Goal: Information Seeking & Learning: Learn about a topic

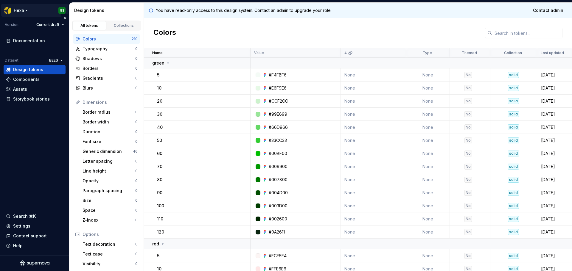
click at [17, 13] on html "Hexa GS Version Current draft Documentation Dataset BEES Design tokens Componen…" at bounding box center [286, 135] width 572 height 271
click at [234, 37] on html "Hexa GS Version Current draft Documentation Dataset BEES Design tokens Componen…" at bounding box center [286, 135] width 572 height 271
click at [117, 22] on link "Collections" at bounding box center [124, 25] width 34 height 9
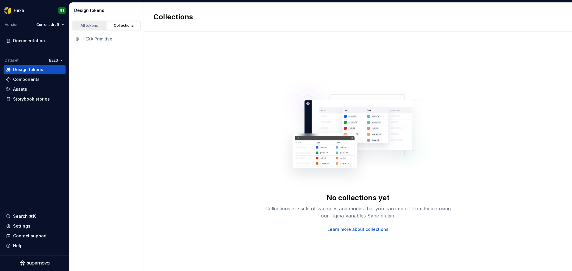
click at [101, 26] on div "All tokens" at bounding box center [90, 25] width 30 height 5
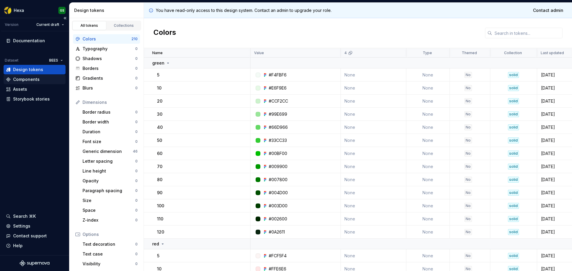
click at [33, 78] on div "Components" at bounding box center [26, 80] width 27 height 6
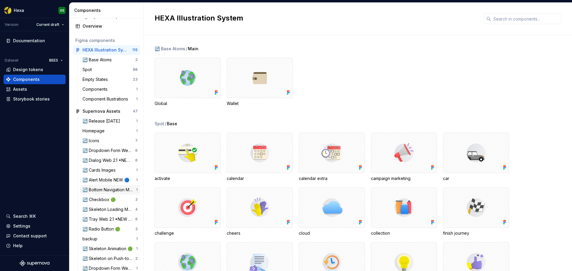
scroll to position [38, 0]
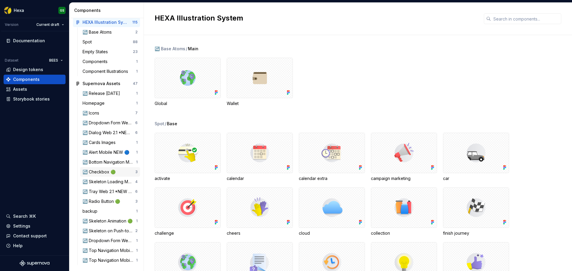
click at [104, 173] on div "↪️ Checkbox 🟢" at bounding box center [100, 172] width 35 height 6
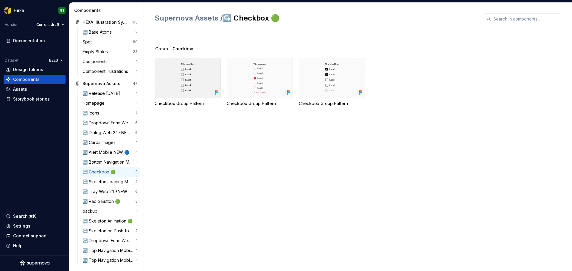
click at [173, 90] on div at bounding box center [188, 78] width 66 height 41
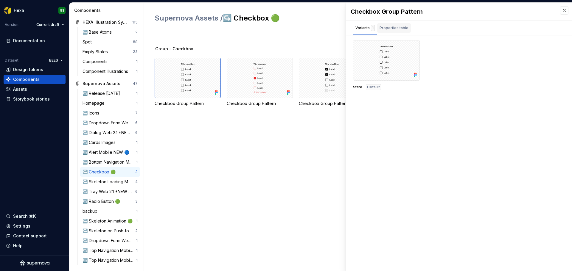
click at [392, 26] on div "Properties table" at bounding box center [394, 28] width 29 height 6
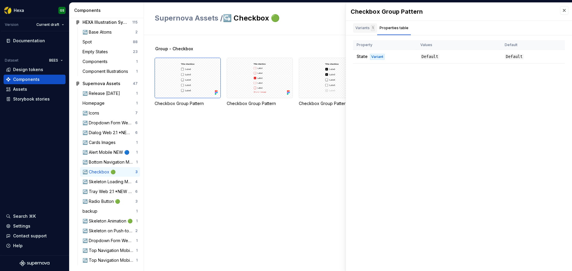
click at [373, 24] on div "Variants 1" at bounding box center [365, 28] width 24 height 10
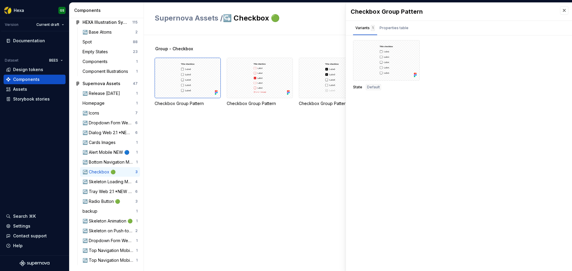
click at [375, 49] on div at bounding box center [386, 60] width 67 height 41
click at [411, 48] on button "button" at bounding box center [413, 47] width 8 height 8
click at [222, 127] on div "Group - Checkbox Checkbox Group Pattern Checkbox Group Pattern Checkbox Group P…" at bounding box center [364, 153] width 418 height 236
click at [97, 95] on div "↪️ Release JUL24" at bounding box center [103, 94] width 40 height 6
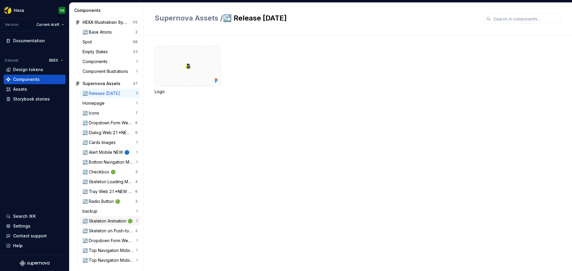
click at [101, 225] on div "↪️ Skeleton Animation 🟢 1" at bounding box center [110, 222] width 60 height 10
click at [108, 232] on div "↪️ Skeleton on Push-to-refresh 🟢" at bounding box center [109, 231] width 53 height 6
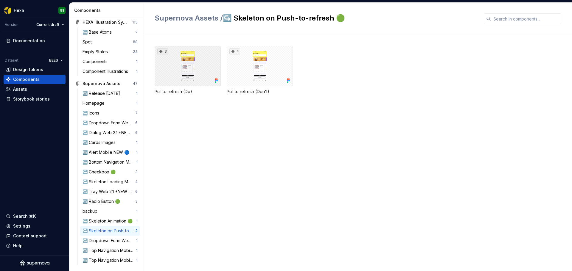
click at [178, 75] on div "3" at bounding box center [188, 66] width 66 height 41
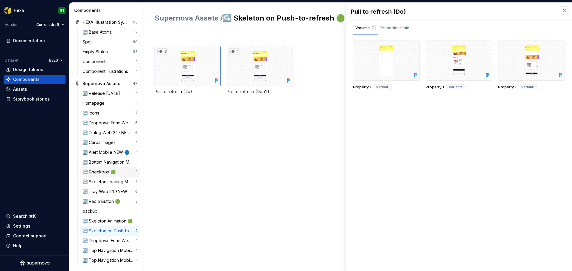
click at [101, 175] on div "↪️ Checkbox 🟢" at bounding box center [100, 172] width 35 height 6
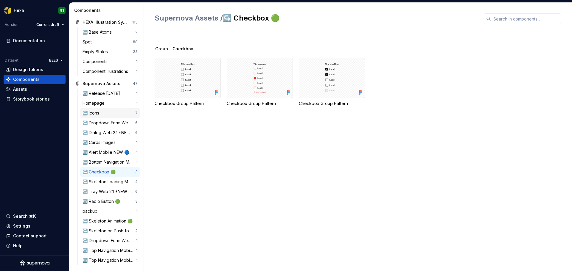
click at [112, 115] on div "↪️ Icons" at bounding box center [109, 113] width 53 height 6
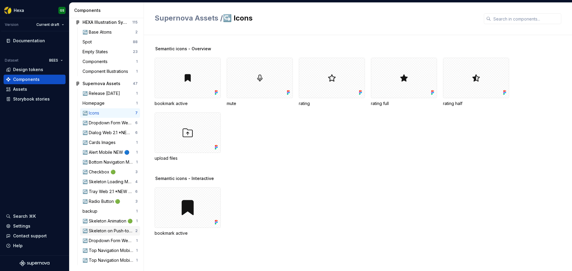
click at [106, 227] on div "↪️ Skeleton on Push-to-refresh 🟢 2" at bounding box center [110, 231] width 60 height 10
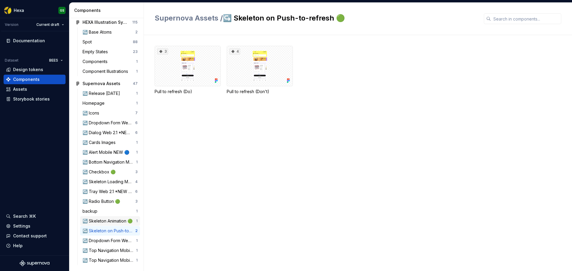
click at [104, 224] on div "↪️ Skeleton Animation 🟢 1" at bounding box center [110, 222] width 60 height 10
